Goal: Information Seeking & Learning: Learn about a topic

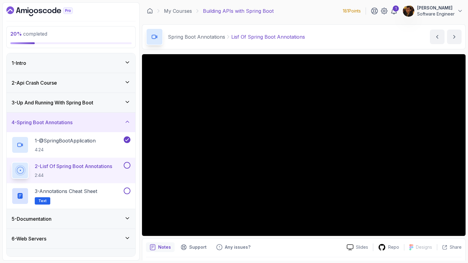
scroll to position [70, 0]
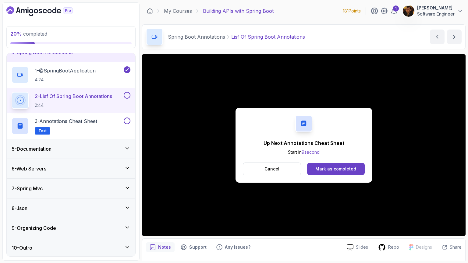
click at [125, 94] on button at bounding box center [127, 95] width 7 height 7
click at [110, 123] on div "3 - Annotations Cheat Sheet Text" at bounding box center [67, 126] width 111 height 17
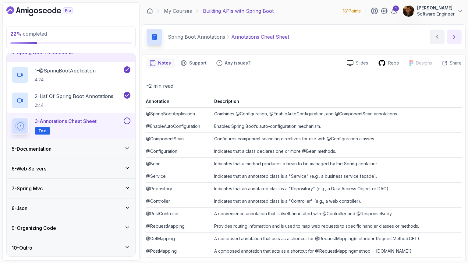
click at [454, 39] on icon "next content" at bounding box center [454, 37] width 6 height 6
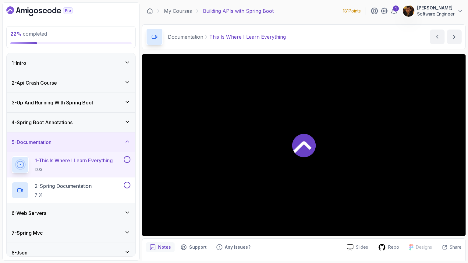
click at [132, 100] on div "3 - Up And Running With Spring Boot" at bounding box center [71, 102] width 129 height 19
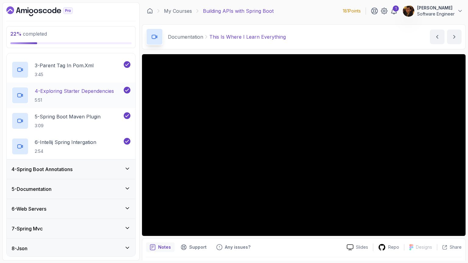
scroll to position [147, 0]
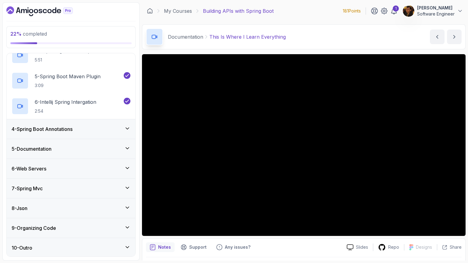
click at [122, 126] on div "4 - Spring Boot Annotations" at bounding box center [71, 129] width 119 height 7
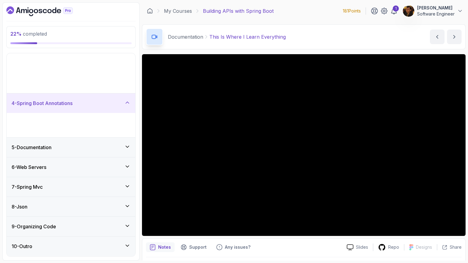
scroll to position [0, 0]
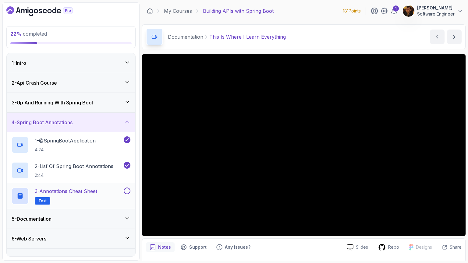
click at [128, 185] on div "3 - Annotations Cheat Sheet Text" at bounding box center [71, 196] width 129 height 26
click at [128, 191] on button at bounding box center [127, 191] width 7 height 7
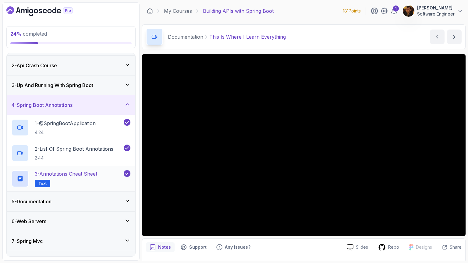
scroll to position [22, 0]
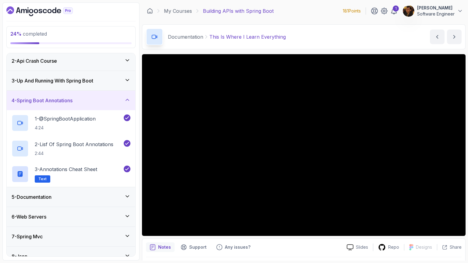
click at [111, 187] on div "5 - Documentation" at bounding box center [71, 196] width 129 height 19
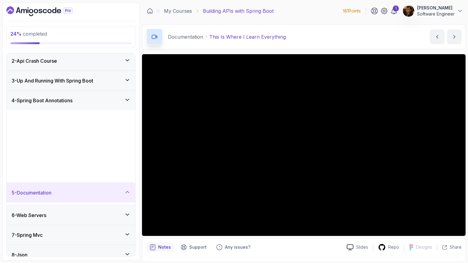
scroll to position [0, 0]
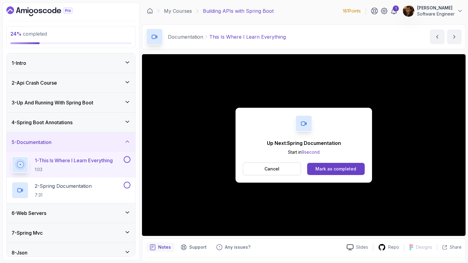
click at [129, 159] on button at bounding box center [127, 159] width 7 height 7
click at [109, 188] on div "2 - Spring Documentation 7:31" at bounding box center [67, 190] width 111 height 17
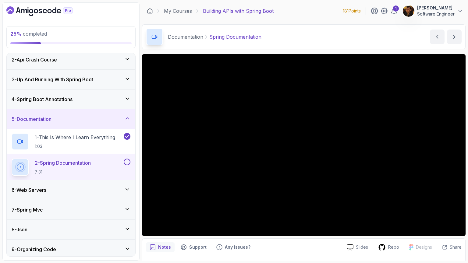
scroll to position [44, 0]
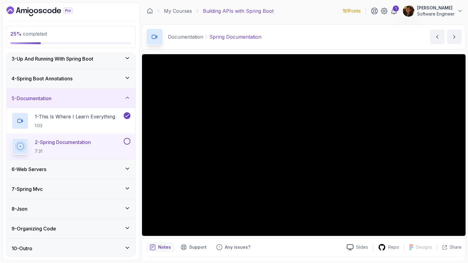
click at [115, 173] on div "6 - Web Servers" at bounding box center [71, 169] width 129 height 19
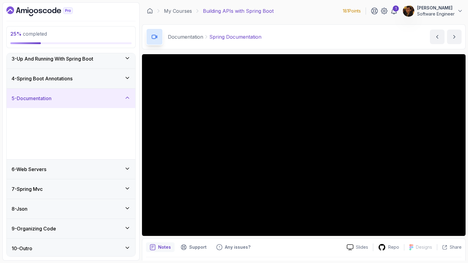
scroll to position [0, 0]
